Goal: Task Accomplishment & Management: Manage account settings

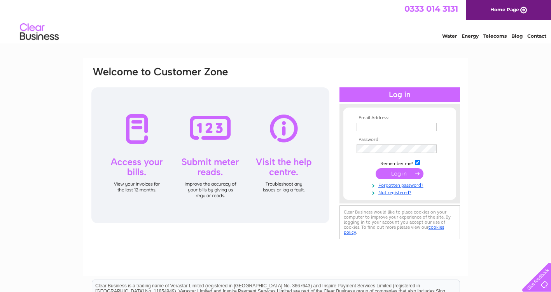
click at [396, 118] on th "Email Address:" at bounding box center [400, 117] width 90 height 5
click at [393, 125] on input "text" at bounding box center [396, 127] width 81 height 9
type input "[EMAIL_ADDRESS][DOMAIN_NAME]"
click at [383, 45] on html "0333 014 3131 Home Page Water Energy Telecoms Blog Contact" at bounding box center [275, 22] width 551 height 45
click at [496, 11] on link "Home Page" at bounding box center [508, 10] width 85 height 20
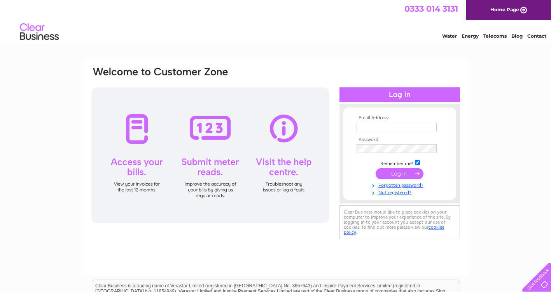
click at [376, 124] on input "text" at bounding box center [396, 127] width 80 height 9
type input "[EMAIL_ADDRESS][DOMAIN_NAME]"
click at [407, 128] on input "[EMAIL_ADDRESS][DOMAIN_NAME]" at bounding box center [396, 127] width 81 height 9
click at [407, 174] on input "submit" at bounding box center [400, 174] width 48 height 11
click at [376, 169] on input "submit" at bounding box center [400, 174] width 48 height 11
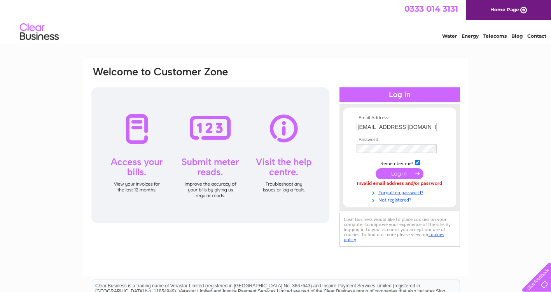
click at [407, 176] on input "submit" at bounding box center [400, 173] width 48 height 11
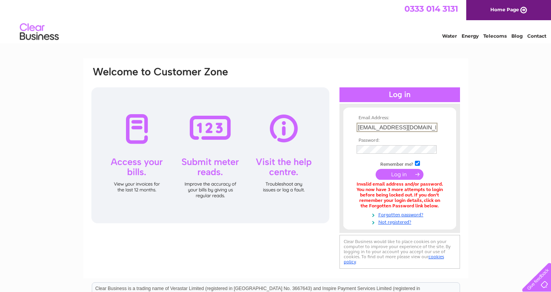
click at [405, 128] on input "[EMAIL_ADDRESS][DOMAIN_NAME]" at bounding box center [396, 127] width 81 height 9
